Goal: Find specific page/section: Find specific page/section

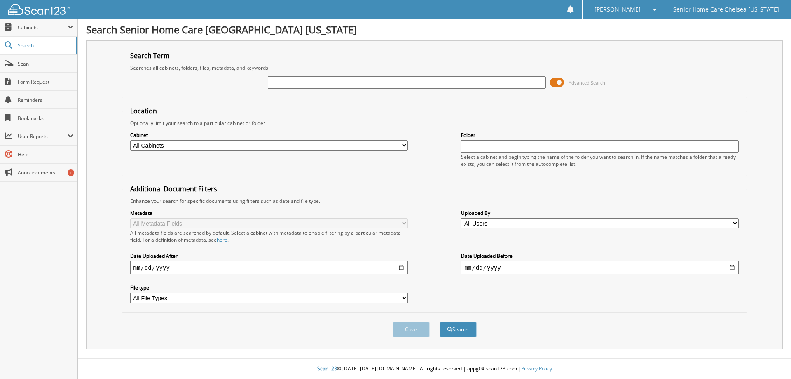
click at [293, 84] on input "text" at bounding box center [407, 82] width 278 height 12
type input "[PERSON_NAME]"
click at [461, 331] on button "Search" at bounding box center [458, 328] width 37 height 15
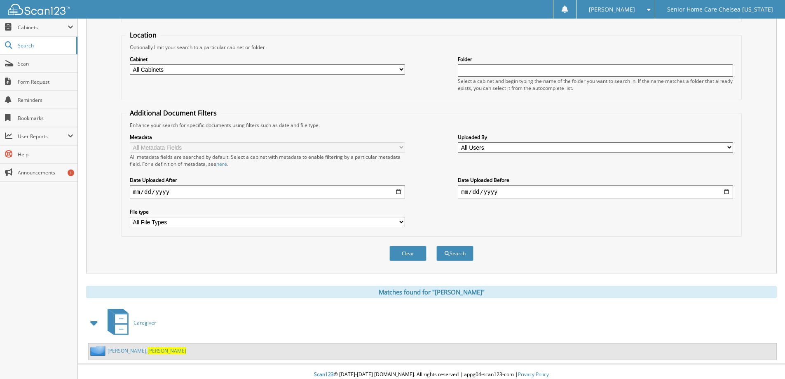
scroll to position [82, 0]
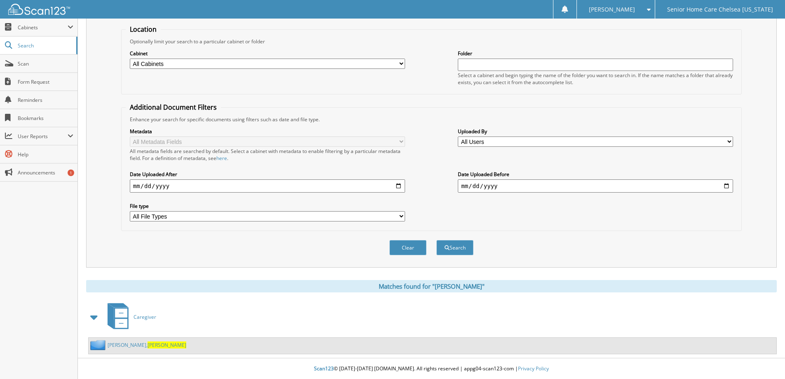
click at [117, 345] on link "[PERSON_NAME]" at bounding box center [147, 344] width 79 height 7
